Goal: Task Accomplishment & Management: Manage account settings

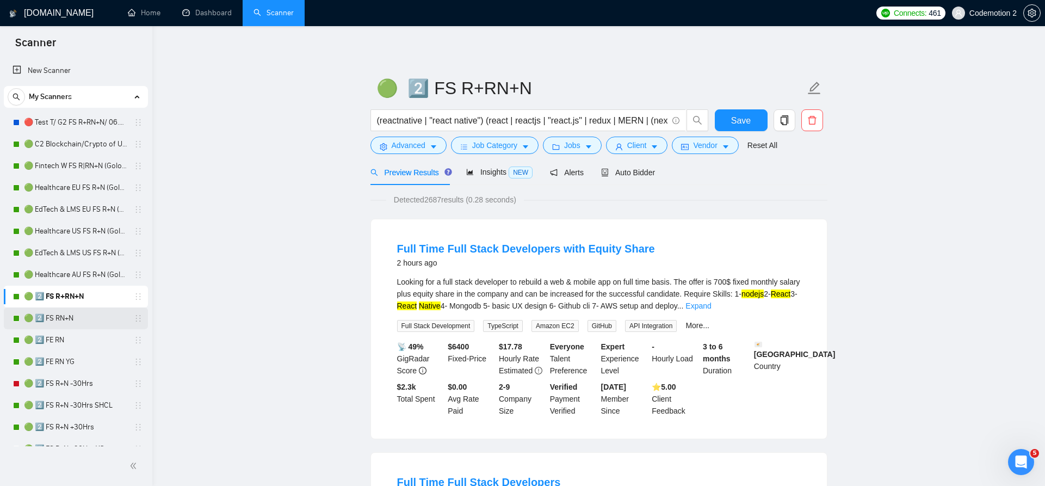
scroll to position [2, 0]
click at [75, 317] on link "🟢 2️⃣ FS RN+N" at bounding box center [75, 317] width 103 height 22
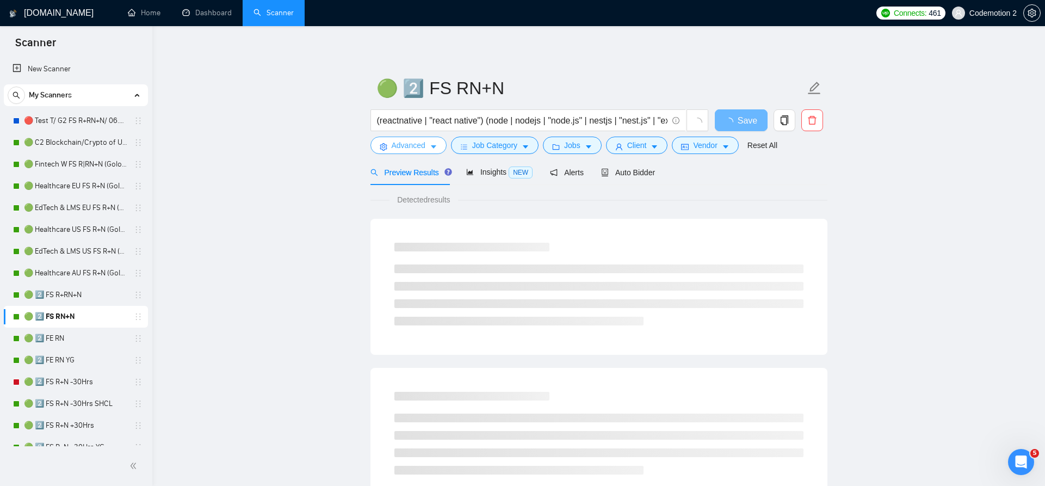
click at [435, 145] on icon "caret-down" at bounding box center [434, 147] width 8 height 8
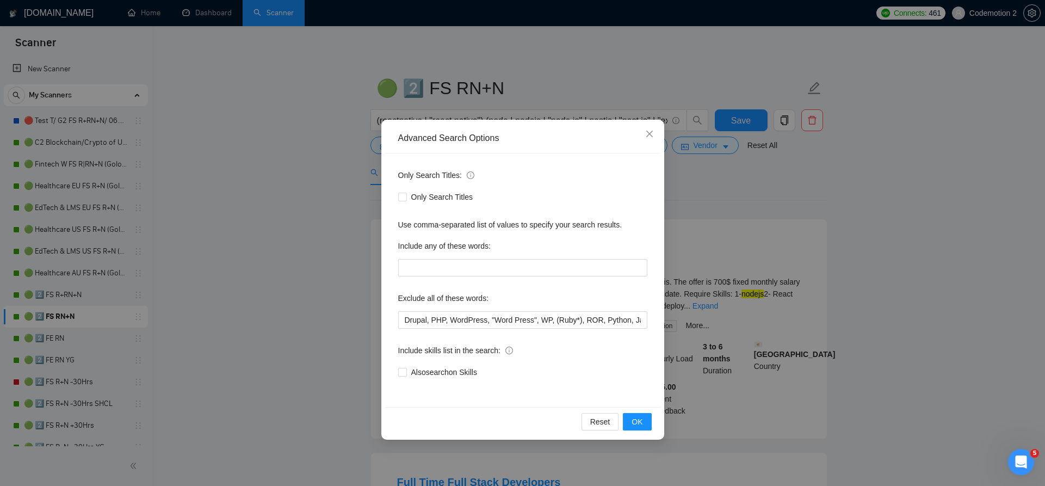
click at [778, 189] on div "Advanced Search Options Only Search Titles: Only Search Titles Use comma-separa…" at bounding box center [522, 243] width 1045 height 486
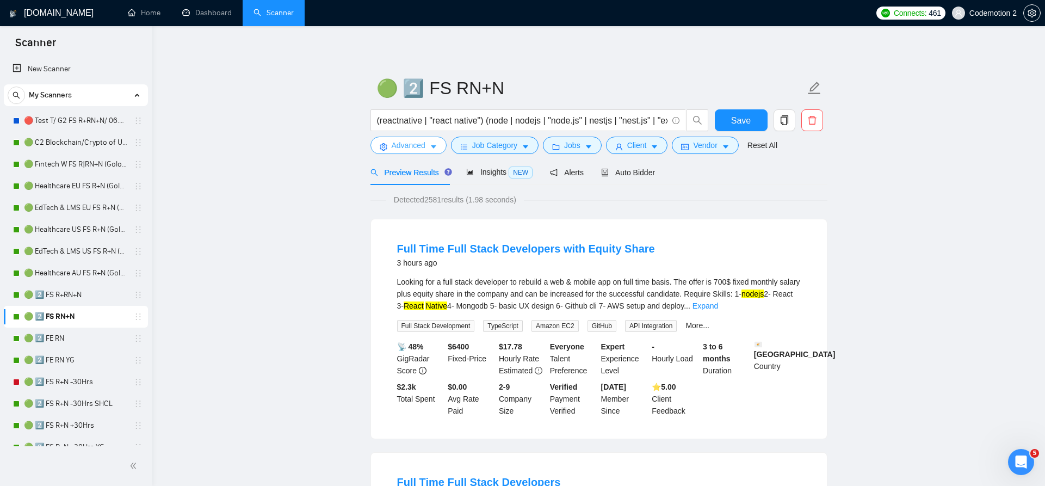
click at [434, 145] on icon "caret-down" at bounding box center [434, 147] width 8 height 8
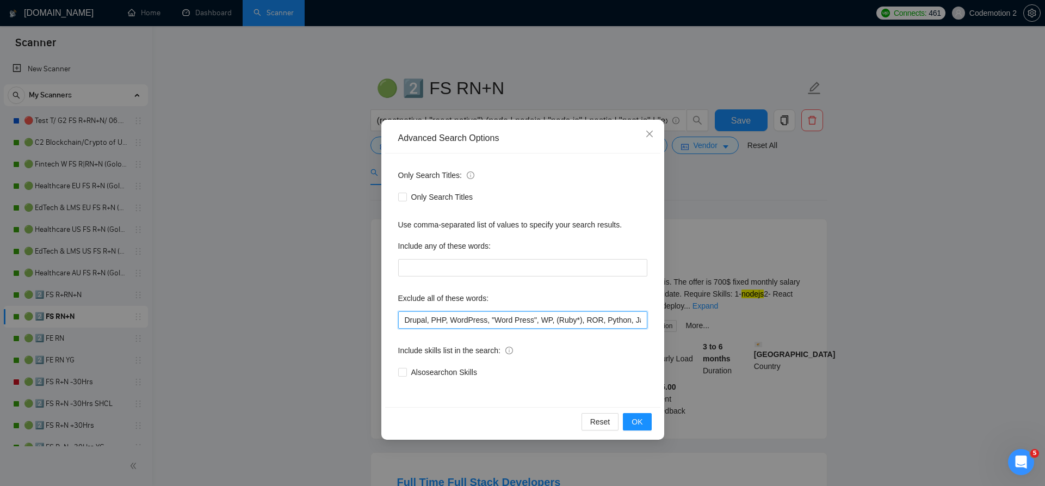
click at [440, 321] on input "Drupal, PHP, WordPress, "Word Press", WP, (Ruby*), ROR, Python, Java, "C#", UNI…" at bounding box center [522, 319] width 249 height 17
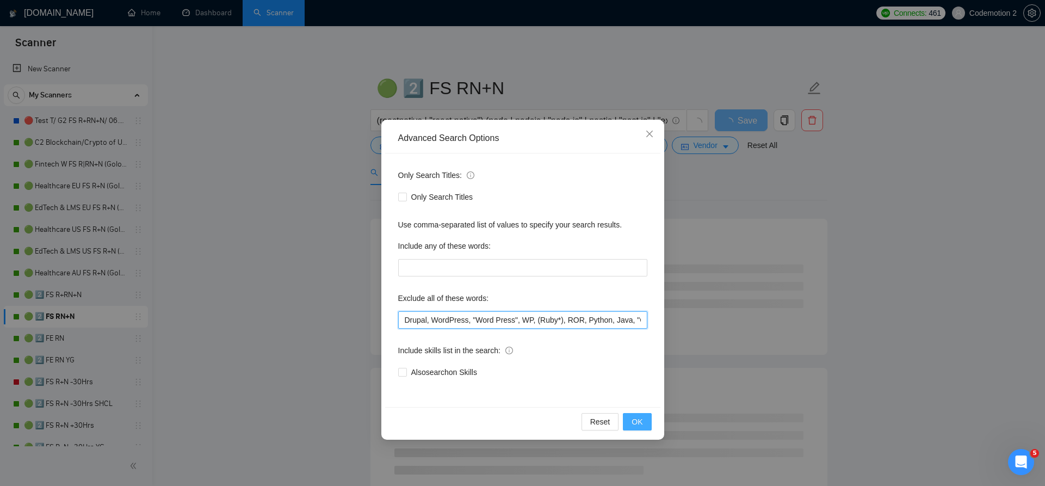
type input "Drupal, WordPress, "Word Press", WP, (Ruby*), ROR, Python, Java, "C#", UNITY3D,…"
click at [640, 420] on span "OK" at bounding box center [637, 422] width 11 height 12
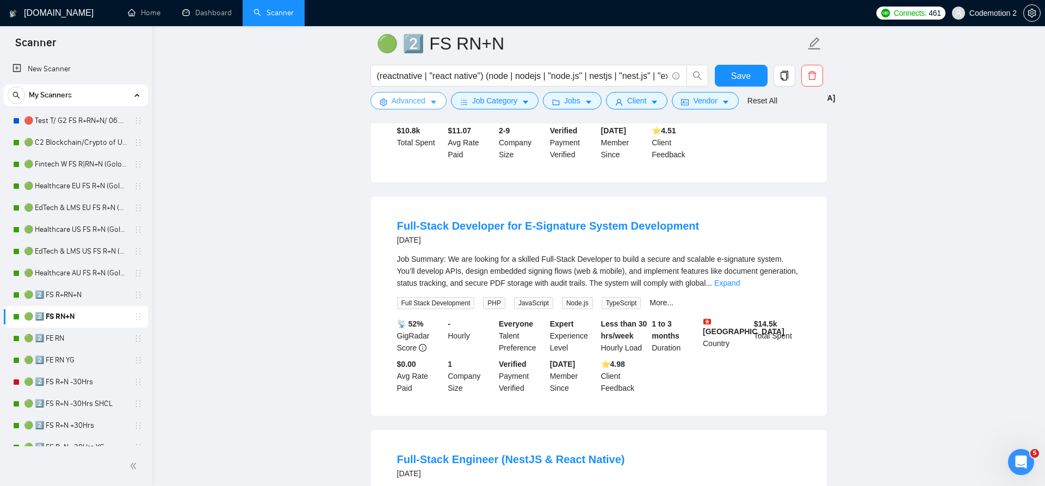
scroll to position [1257, 0]
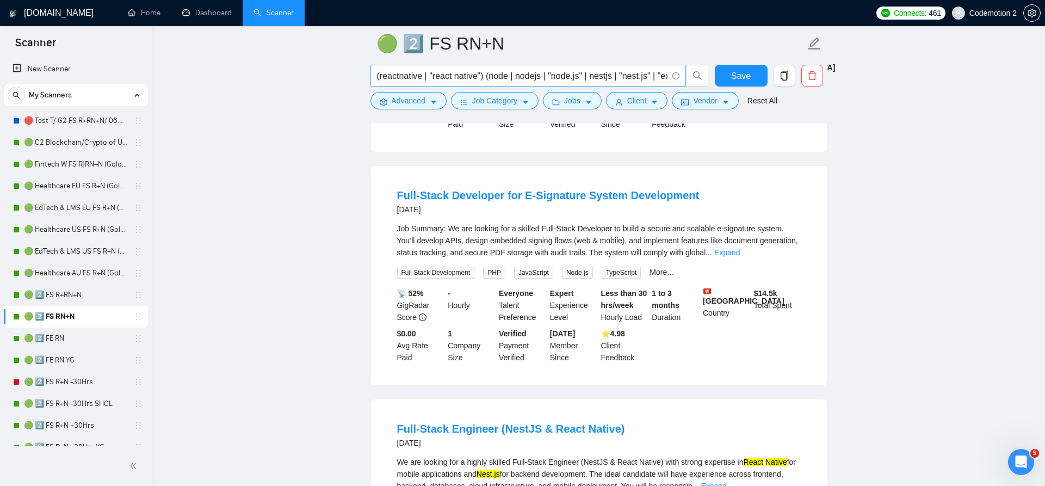
click at [503, 76] on input "(reactnative | "react native") (node | nodejs | "node.js" | nestjs | "nest.js" …" at bounding box center [522, 76] width 291 height 14
click at [502, 248] on div "Job Summary: We are looking for a skilled Full-Stack Developer to build a secur…" at bounding box center [599, 241] width 404 height 36
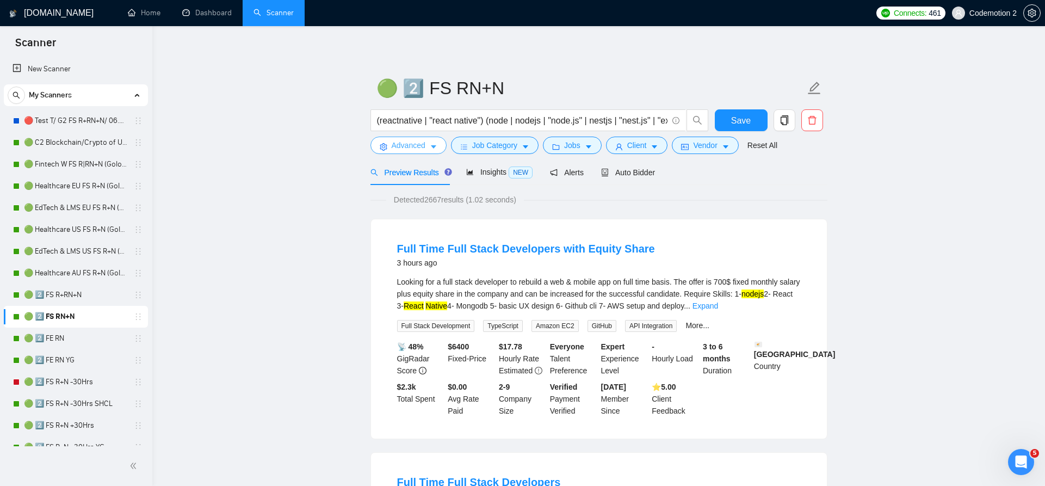
click at [433, 143] on span "caret-down" at bounding box center [434, 147] width 8 height 8
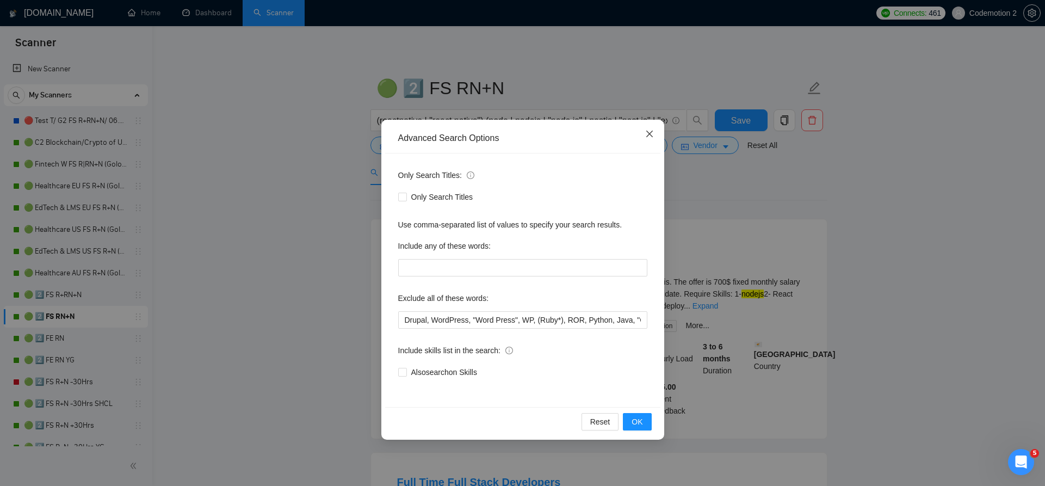
click at [649, 136] on icon "close" at bounding box center [649, 134] width 9 height 9
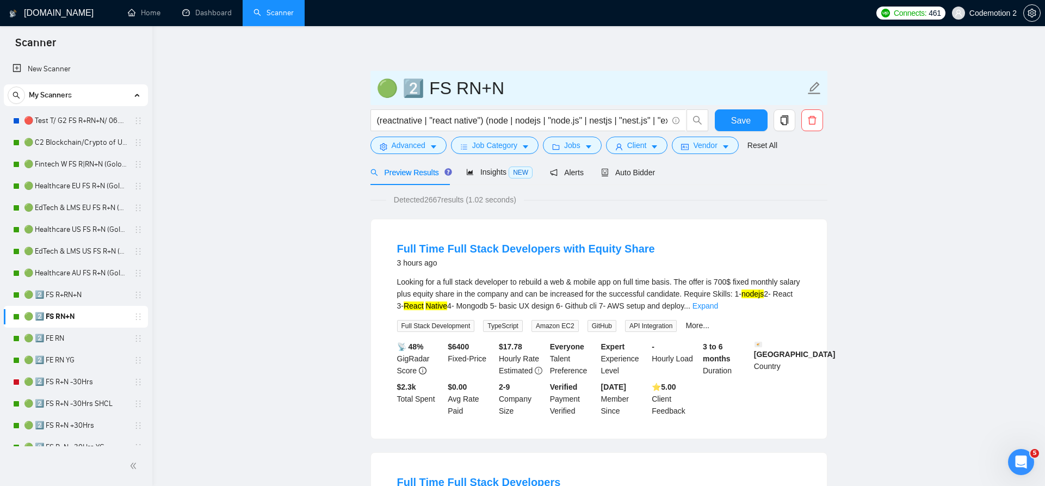
drag, startPoint x: 522, startPoint y: 94, endPoint x: 423, endPoint y: 84, distance: 100.0
click at [423, 84] on input "🟢 2️⃣ FS RN+N" at bounding box center [591, 88] width 429 height 27
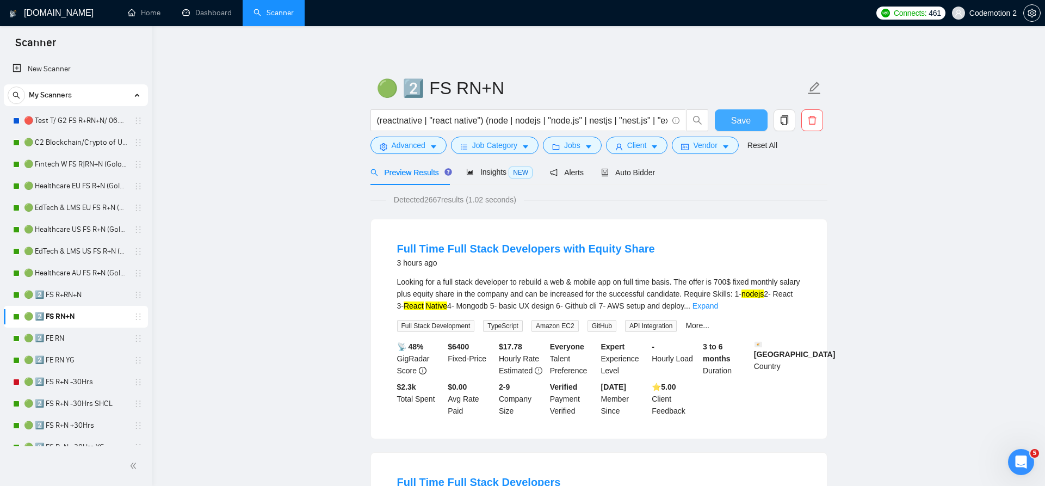
click at [743, 122] on span "Save" at bounding box center [741, 121] width 20 height 14
click at [440, 147] on button "Advanced" at bounding box center [409, 145] width 76 height 17
click at [63, 287] on link "🟢 2️⃣ FS R+RN+N" at bounding box center [75, 295] width 103 height 22
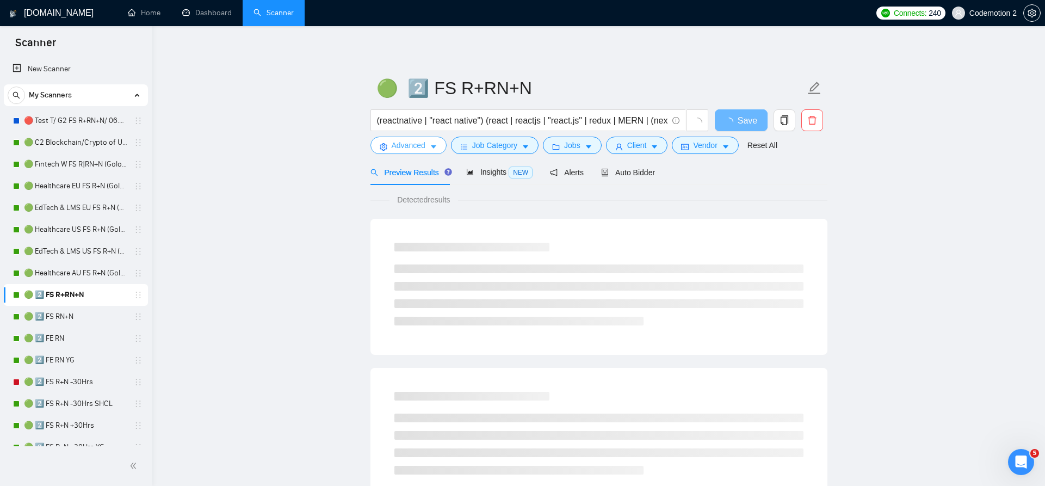
click at [439, 145] on button "Advanced" at bounding box center [409, 145] width 76 height 17
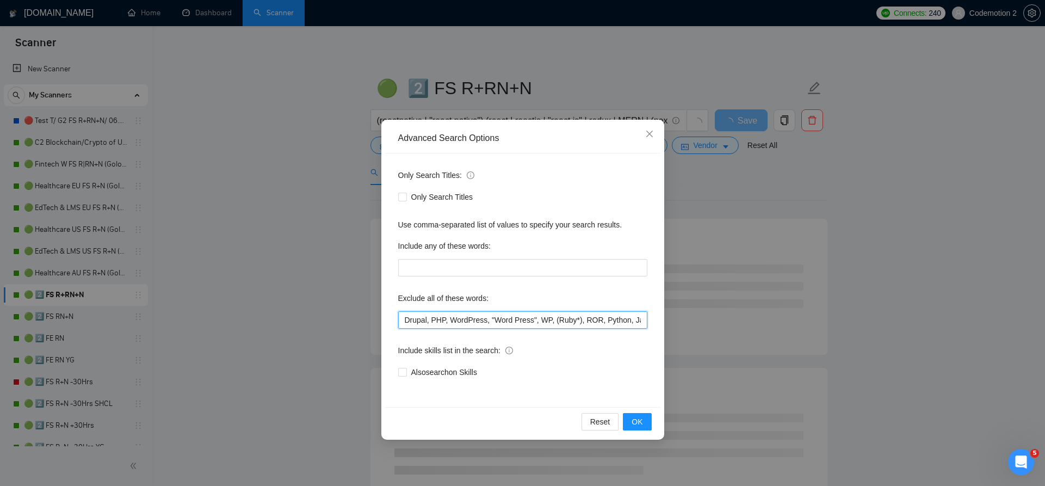
click at [440, 316] on input "Drupal, PHP, WordPress, "Word Press", WP, (Ruby*), ROR, Python, Java, "C#", UNI…" at bounding box center [522, 319] width 249 height 17
type input "Drupal, WordPress, "Word Press", WP, (Ruby*), ROR, Python, Java, "C#", UNITY3D,…"
click at [642, 420] on span "OK" at bounding box center [637, 422] width 11 height 12
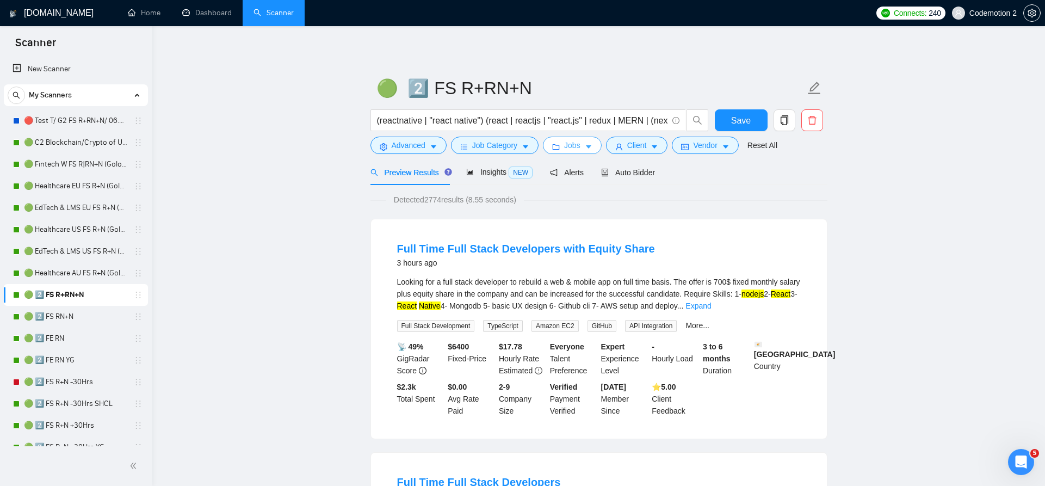
click at [597, 151] on button "Jobs" at bounding box center [572, 145] width 59 height 17
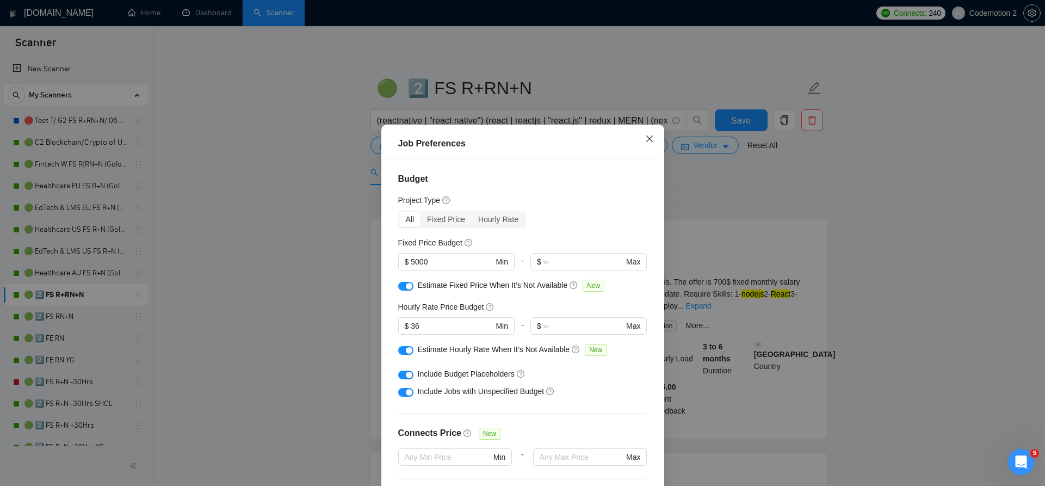
click at [650, 140] on icon "close" at bounding box center [649, 139] width 7 height 7
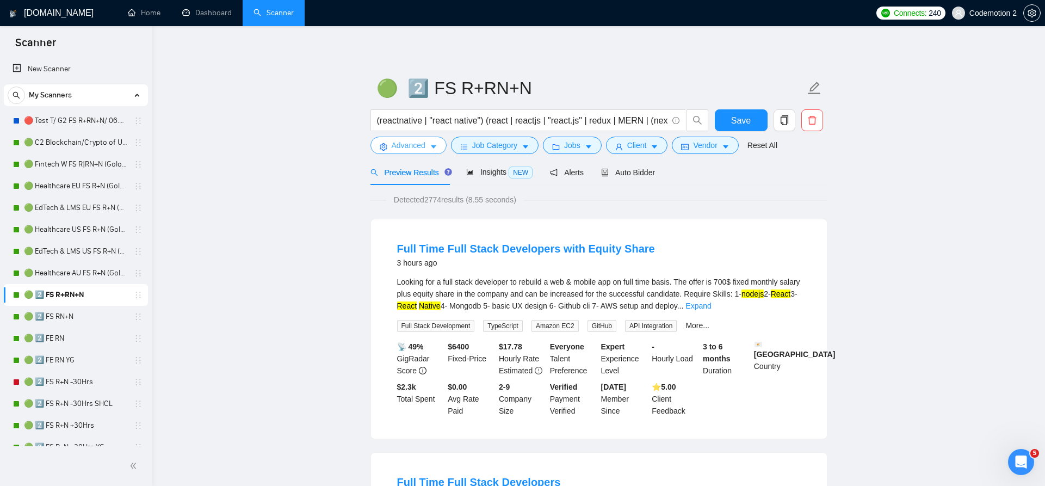
click at [435, 144] on icon "caret-down" at bounding box center [434, 147] width 8 height 8
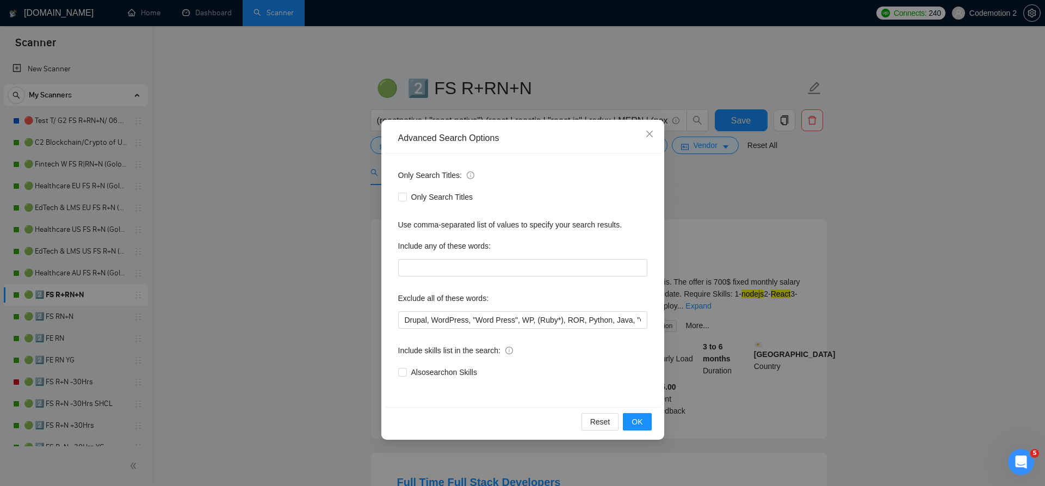
click at [740, 87] on div "Advanced Search Options Only Search Titles: Only Search Titles Use comma-separa…" at bounding box center [522, 243] width 1045 height 486
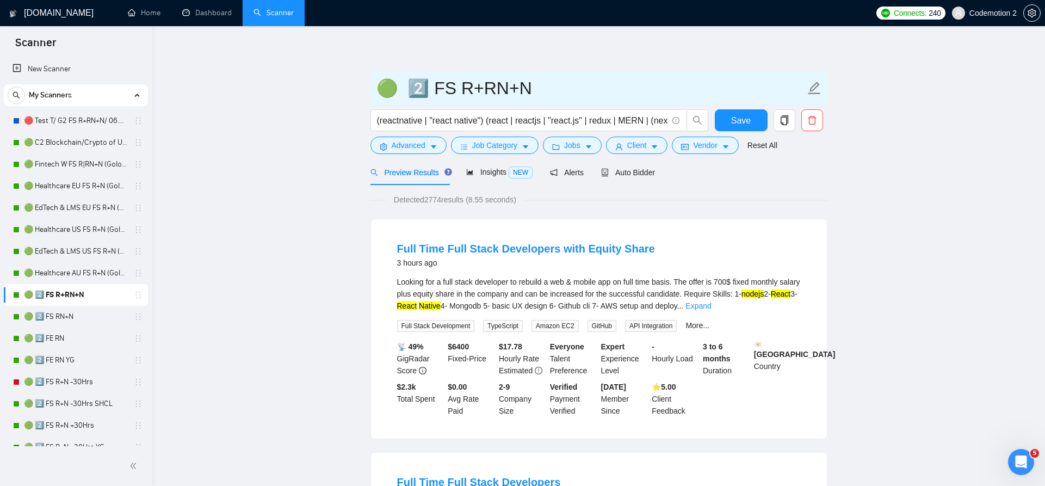
drag, startPoint x: 553, startPoint y: 87, endPoint x: 423, endPoint y: 87, distance: 130.6
click at [423, 87] on input "🟢 2️⃣ FS R+RN+N" at bounding box center [591, 88] width 429 height 27
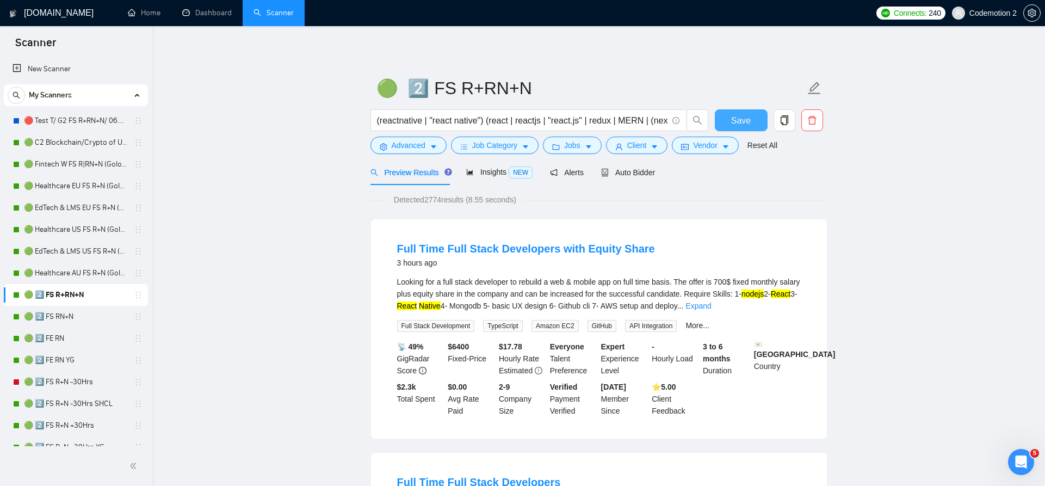
click at [734, 117] on span "Save" at bounding box center [741, 121] width 20 height 14
click at [64, 337] on link "🟢 2️⃣ FE RN" at bounding box center [75, 339] width 103 height 22
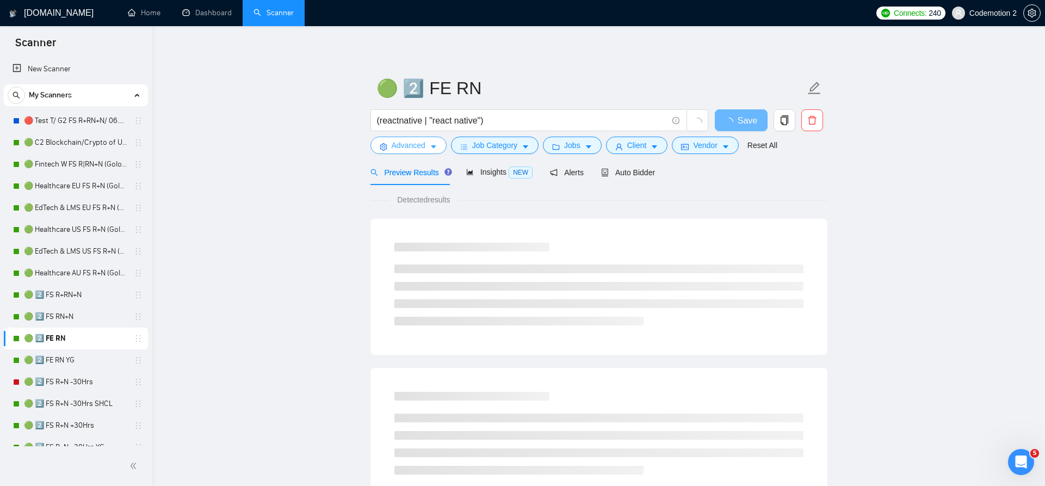
click at [438, 146] on icon "caret-down" at bounding box center [434, 147] width 8 height 8
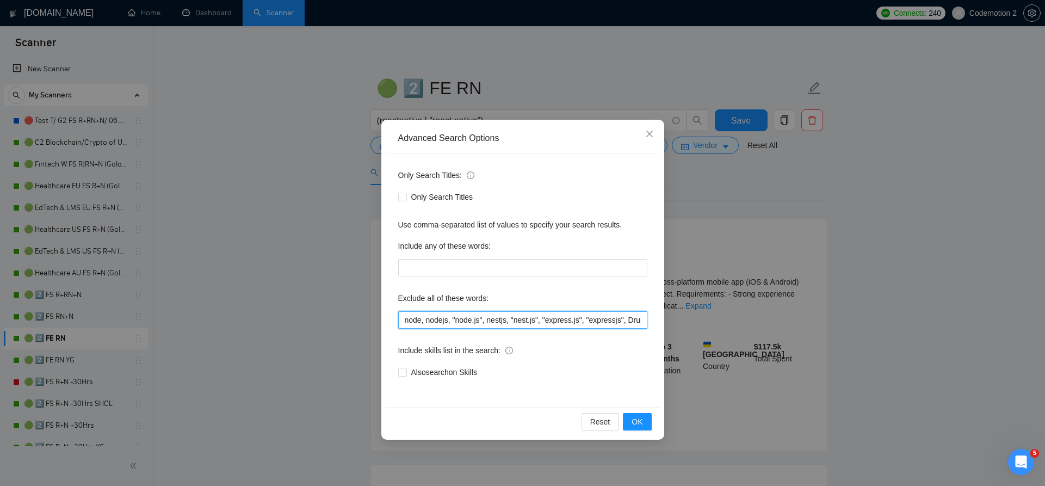
click at [447, 321] on input "node, nodejs, "node.js", nestjs, "nest.js", "express.js", "expressjs", Drupal, …" at bounding box center [522, 319] width 249 height 17
click at [511, 320] on input "node, nodejs, "node.js", nestjs, "nest.js", "express.js", "expressjs", Drupal, …" at bounding box center [522, 319] width 249 height 17
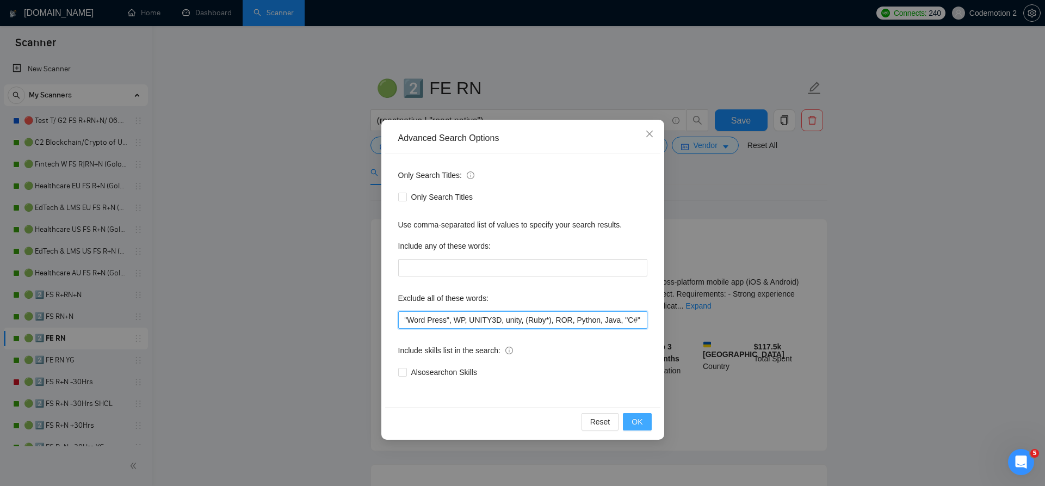
type input "node, nodejs, "node.js", nestjs, "nest.js", "express.js", "expressjs", Drupal, …"
click at [631, 414] on button "OK" at bounding box center [637, 421] width 28 height 17
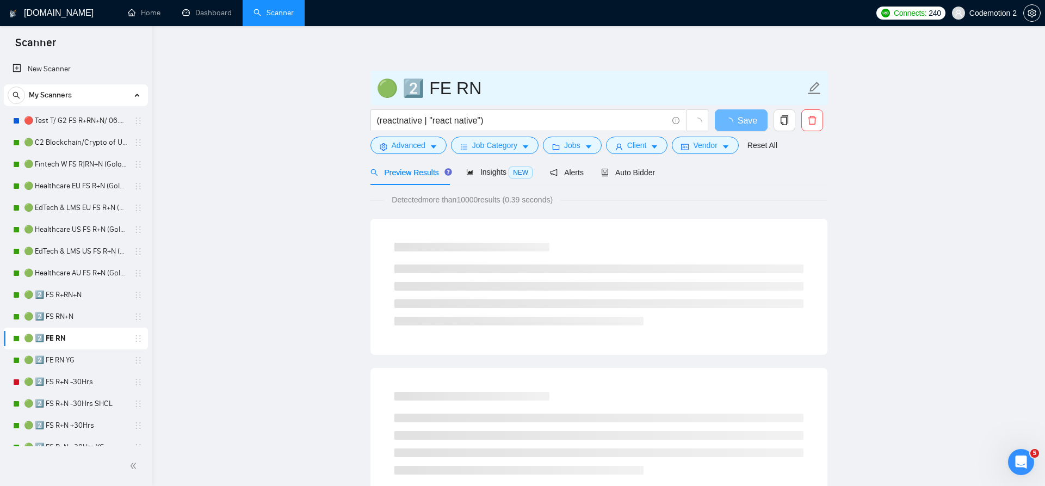
drag, startPoint x: 475, startPoint y: 92, endPoint x: 420, endPoint y: 87, distance: 55.2
click at [420, 87] on input "🟢 2️⃣ FE RN" at bounding box center [591, 88] width 429 height 27
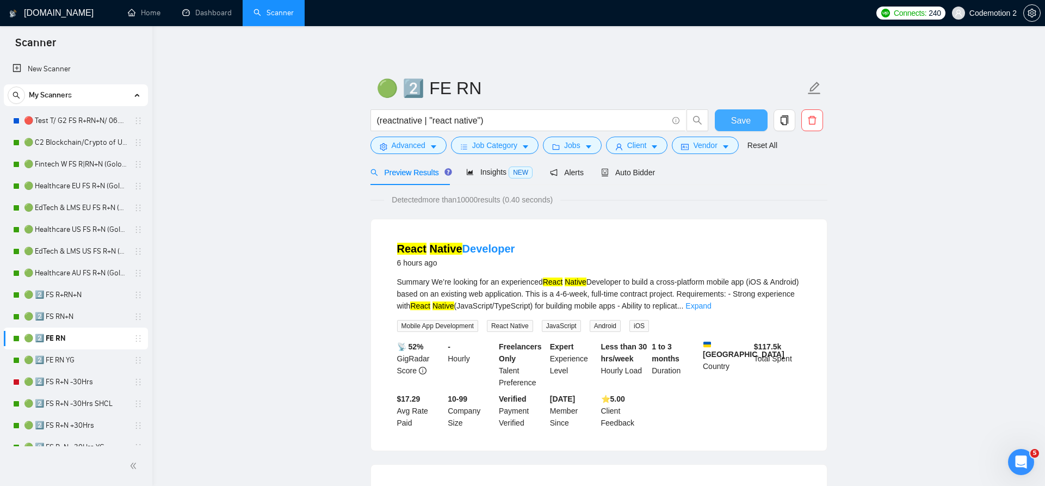
click at [743, 125] on span "Save" at bounding box center [741, 121] width 20 height 14
click at [436, 144] on icon "caret-down" at bounding box center [434, 147] width 8 height 8
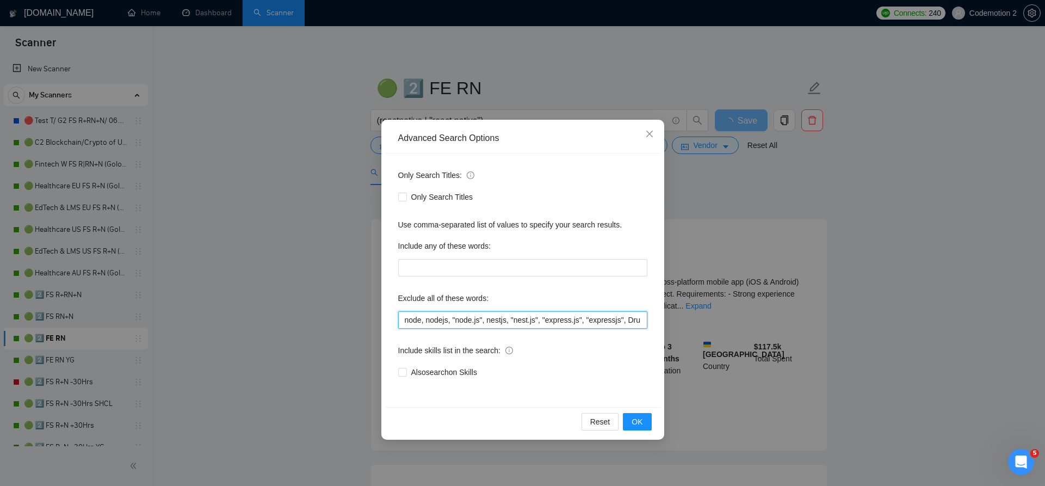
click at [520, 321] on input "node, nodejs, "node.js", nestjs, "nest.js", "express.js", "expressjs", Drupal, …" at bounding box center [522, 319] width 249 height 17
click at [577, 318] on input "node, nodejs, "node.js", nestjs, "nest.js", "express.js", "expressjs", Drupal, …" at bounding box center [522, 319] width 249 height 17
click at [651, 137] on icon "close" at bounding box center [649, 134] width 9 height 9
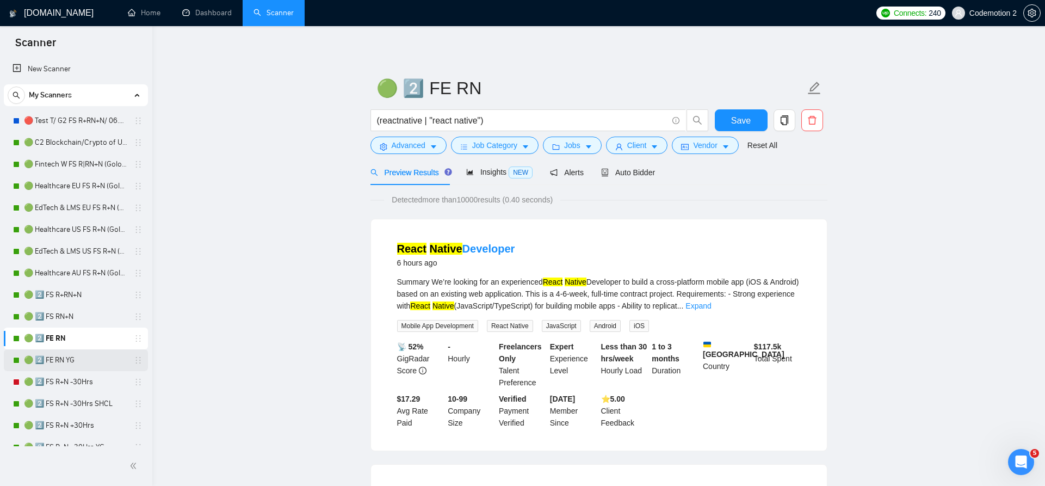
click at [68, 360] on link "🟢 2️⃣ FE RN YG" at bounding box center [75, 360] width 103 height 22
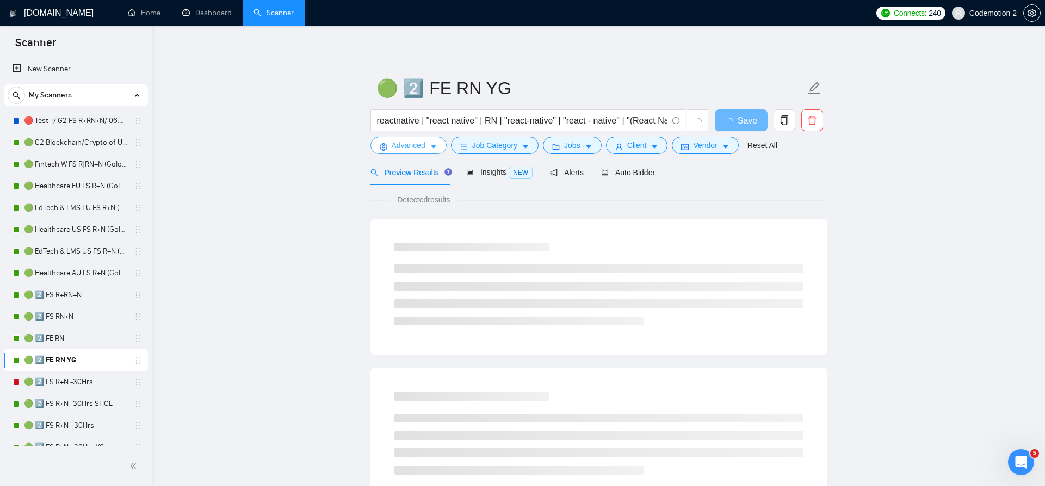
click at [434, 146] on icon "caret-down" at bounding box center [433, 147] width 5 height 3
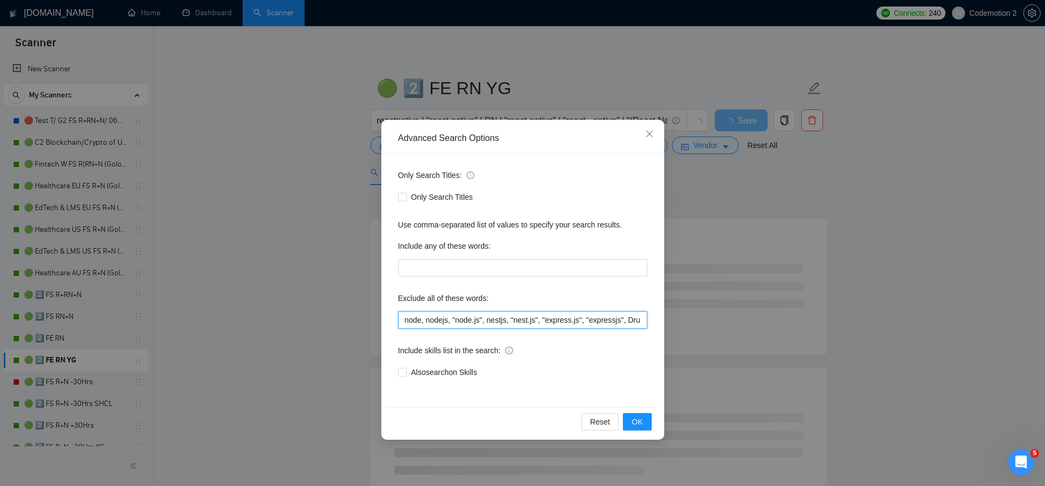
click at [488, 317] on input "node, nodejs, "node.js", nestjs, "nest.js", "express.js", "expressjs", Drupal, …" at bounding box center [522, 319] width 249 height 17
click at [506, 321] on input "node, nodejs, "node.js", nestjs, "nest.js", "express.js", "expressjs", Drupal, …" at bounding box center [522, 319] width 249 height 17
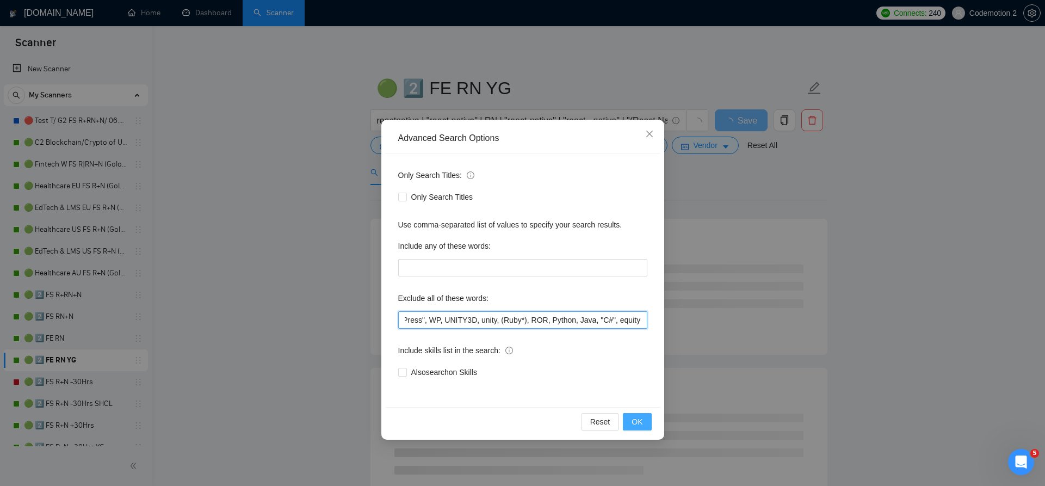
type input "node, nodejs, "node.js", nestjs, "nest.js", "express.js", "expressjs", Drupal, …"
click at [638, 427] on span "OK" at bounding box center [637, 422] width 11 height 12
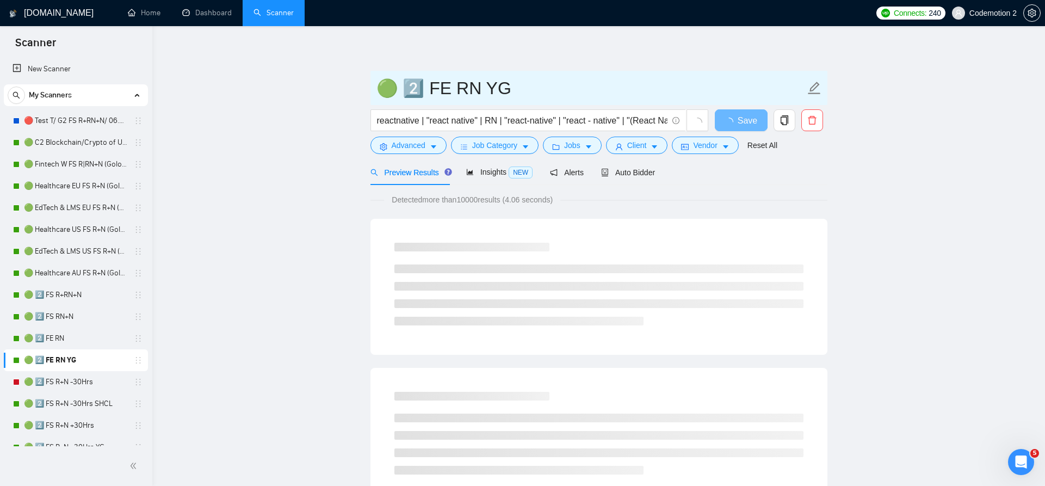
drag, startPoint x: 507, startPoint y: 90, endPoint x: 421, endPoint y: 89, distance: 85.4
click at [421, 89] on input "🟢 2️⃣ FE RN YG" at bounding box center [591, 88] width 429 height 27
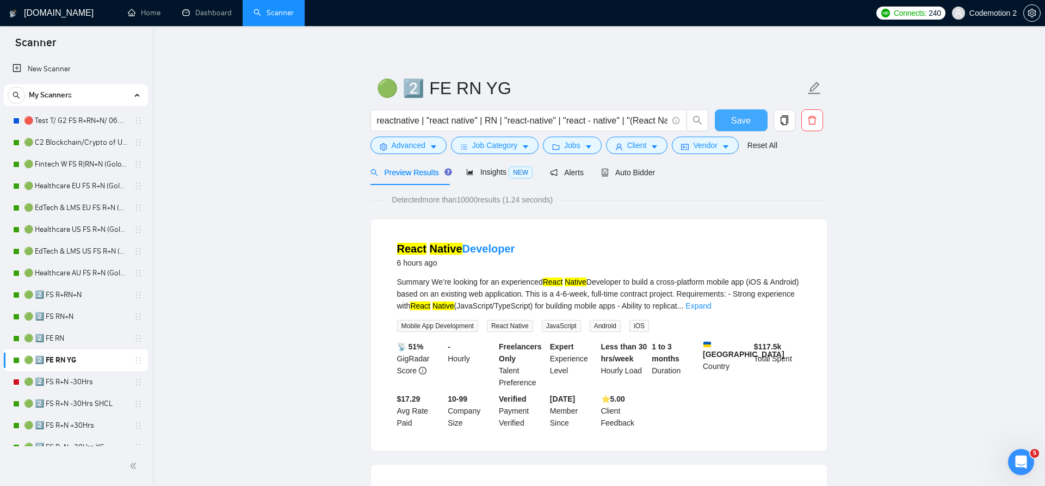
click at [741, 119] on span "Save" at bounding box center [741, 121] width 20 height 14
click at [636, 174] on span "Auto Bidder" at bounding box center [628, 172] width 54 height 9
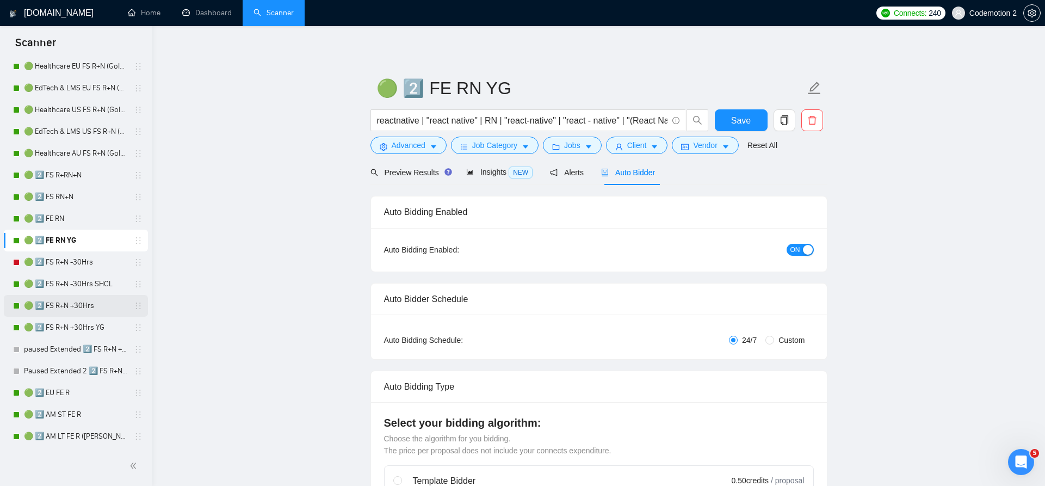
scroll to position [163, 0]
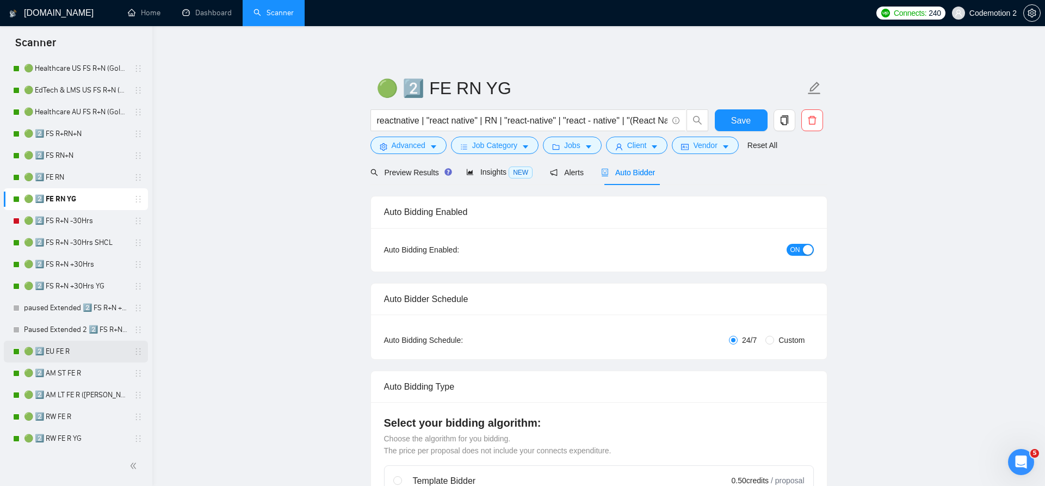
click at [62, 350] on link "🟢 2️⃣ EU FE R" at bounding box center [75, 352] width 103 height 22
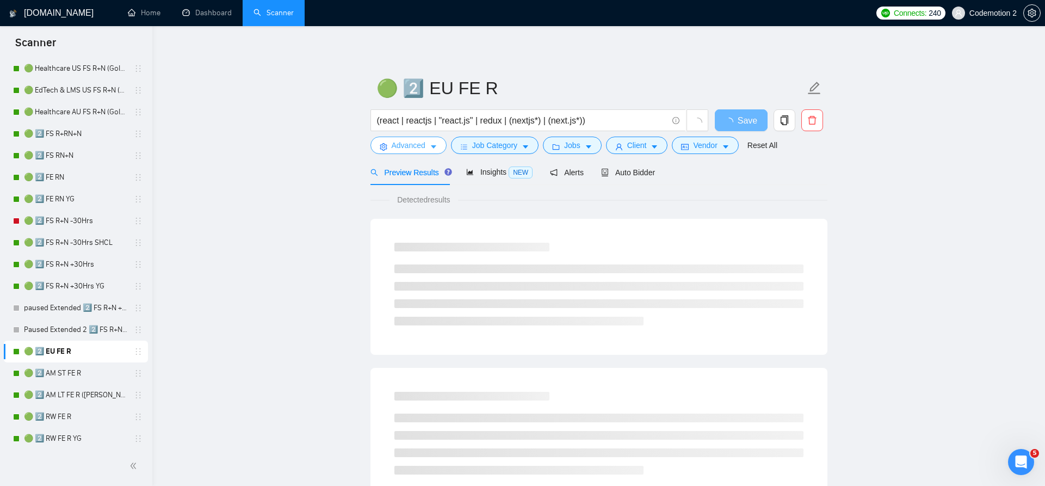
click at [435, 146] on icon "caret-down" at bounding box center [433, 147] width 5 height 3
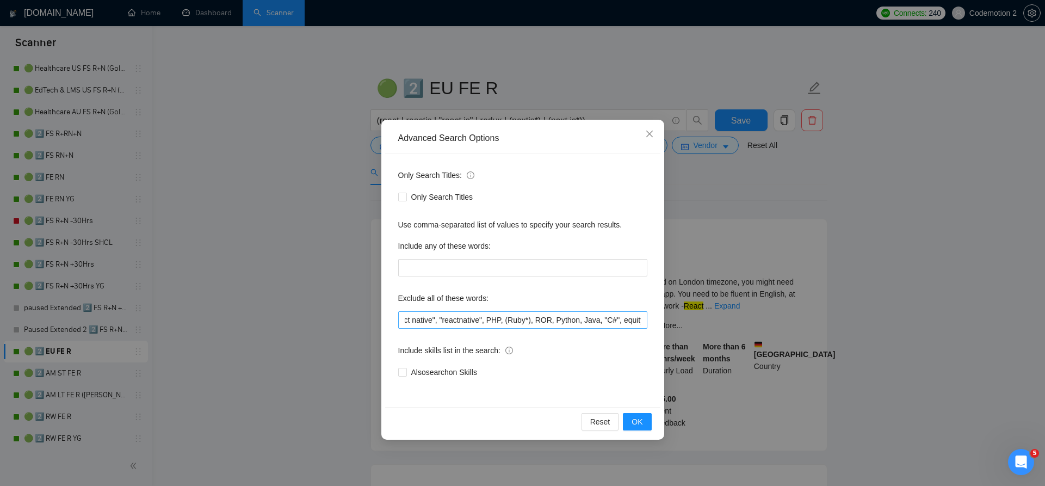
scroll to position [0, 520]
click at [516, 318] on input "node, nodejs, "node.js", nestjs, "nest.js", "express.js", "expressjs", reactnat…" at bounding box center [522, 319] width 249 height 17
type input "node, nodejs, "node.js", nestjs, "nest.js", "express.js", "expressjs", reactnat…"
click at [639, 423] on span "OK" at bounding box center [637, 422] width 11 height 12
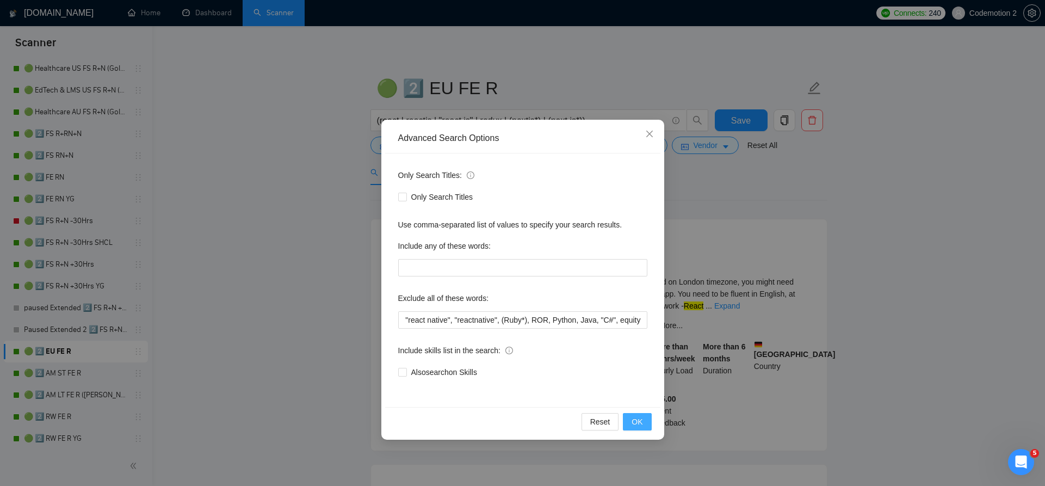
scroll to position [0, 0]
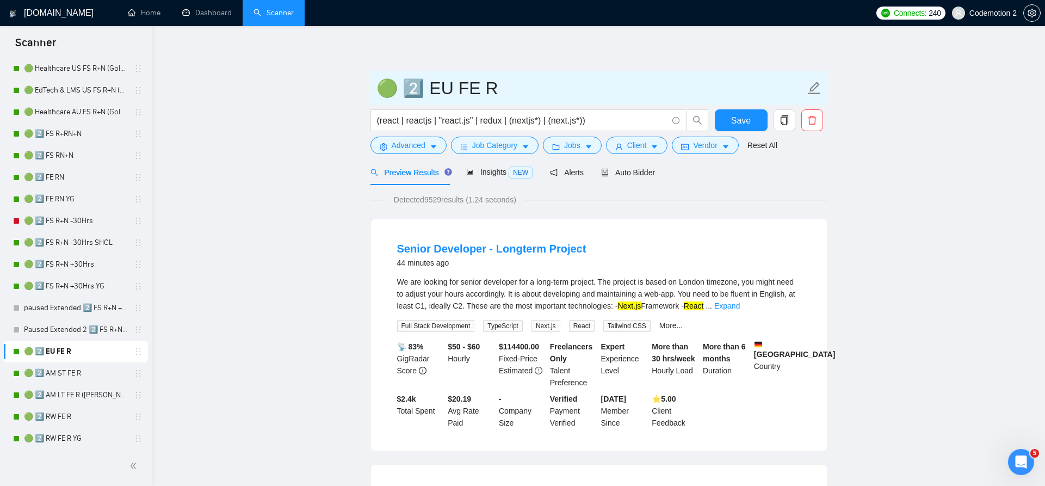
drag, startPoint x: 540, startPoint y: 82, endPoint x: 417, endPoint y: 83, distance: 123.0
click at [417, 83] on input "🟢 2️⃣ EU FE R" at bounding box center [591, 88] width 429 height 27
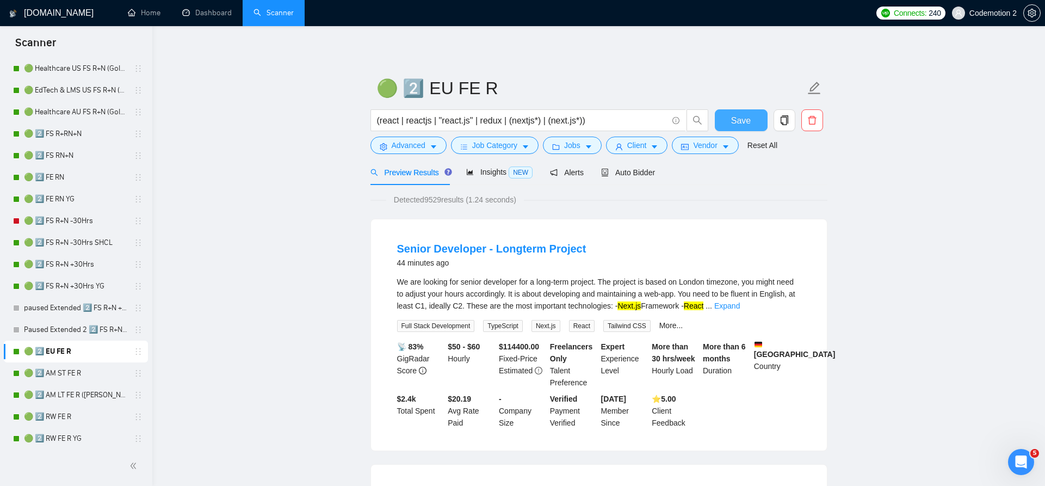
click at [741, 116] on span "Save" at bounding box center [741, 121] width 20 height 14
click at [66, 374] on link "🟢 2️⃣ AM ST FE R" at bounding box center [75, 373] width 103 height 22
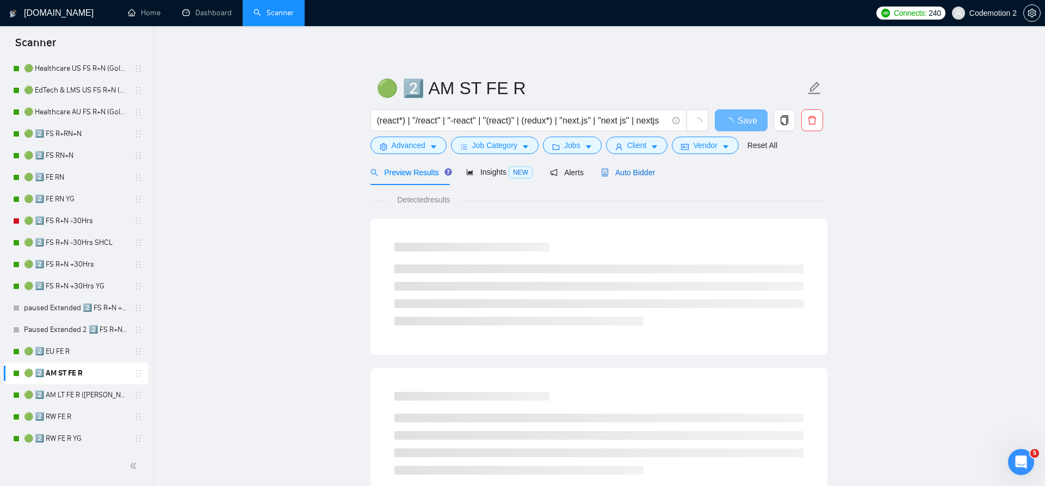
click at [631, 175] on span "Auto Bidder" at bounding box center [628, 172] width 54 height 9
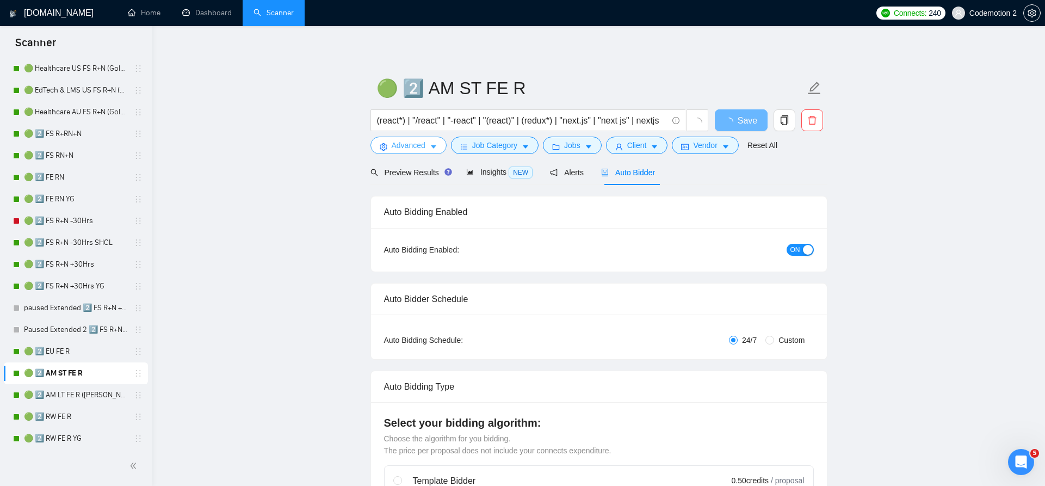
click at [427, 150] on button "Advanced" at bounding box center [409, 145] width 76 height 17
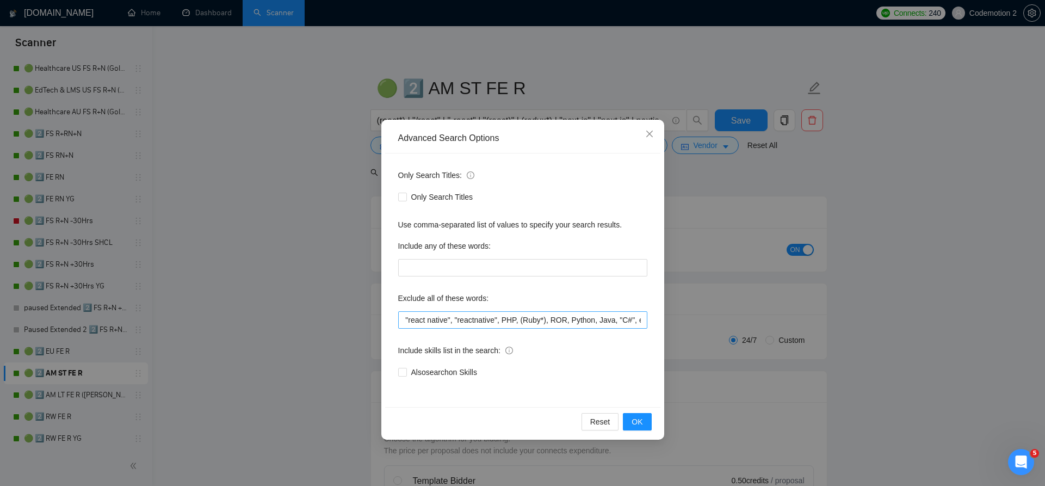
scroll to position [0, 506]
click at [534, 321] on input "node, nodejs, "node.js", nestjs, "nest.js", "express.js", "expressjs", reactnat…" at bounding box center [522, 319] width 249 height 17
type input "node, nodejs, "node.js", nestjs, "nest.js", "express.js", "expressjs", reactnat…"
click at [638, 426] on span "OK" at bounding box center [637, 422] width 11 height 12
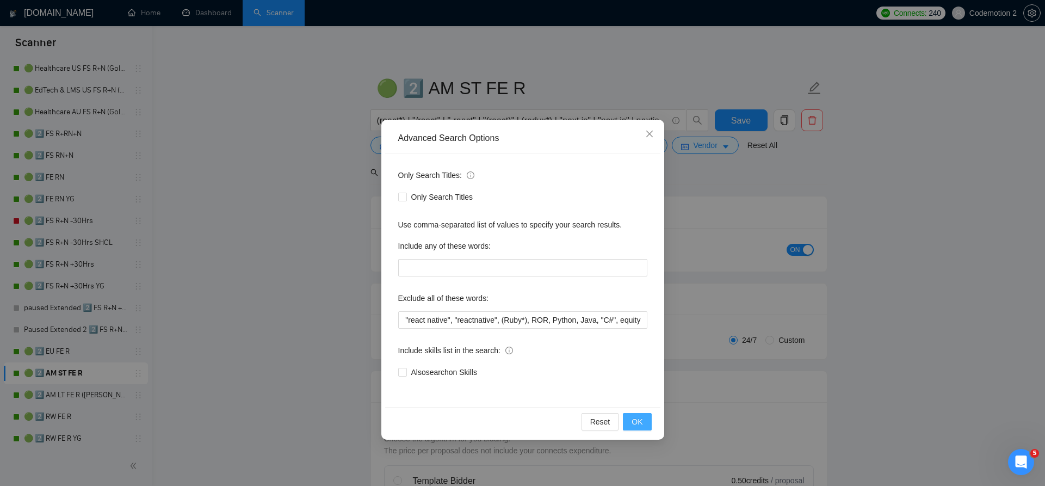
scroll to position [0, 0]
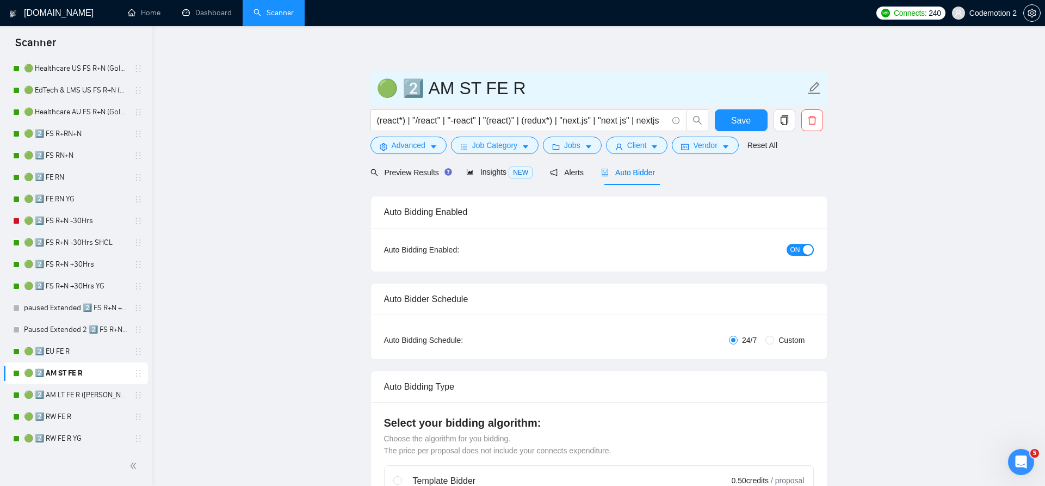
drag, startPoint x: 539, startPoint y: 95, endPoint x: 419, endPoint y: 89, distance: 119.9
click at [419, 89] on input "🟢 2️⃣ AM ST FE R" at bounding box center [591, 88] width 429 height 27
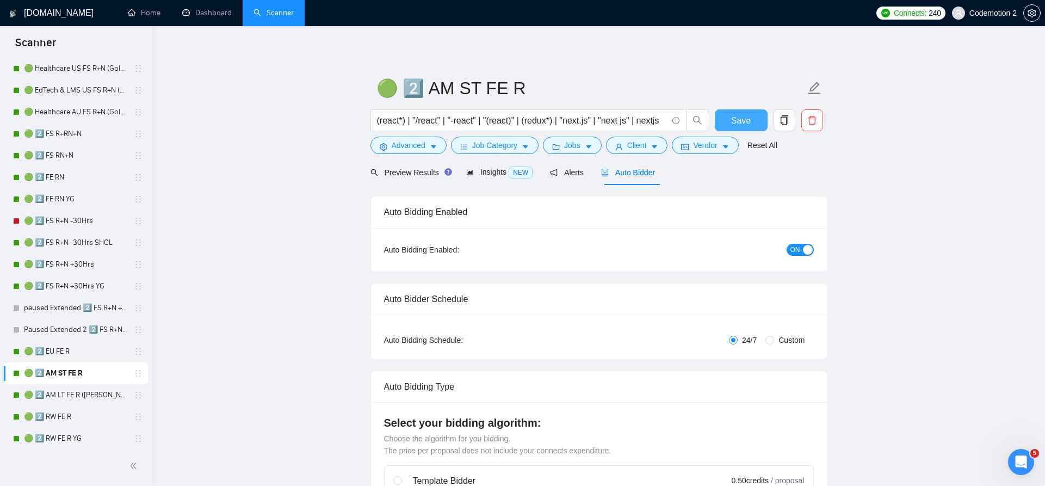
click at [740, 121] on span "Save" at bounding box center [741, 121] width 20 height 14
click at [740, 117] on span "Save" at bounding box center [741, 121] width 20 height 14
